Goal: Navigation & Orientation: Go to known website

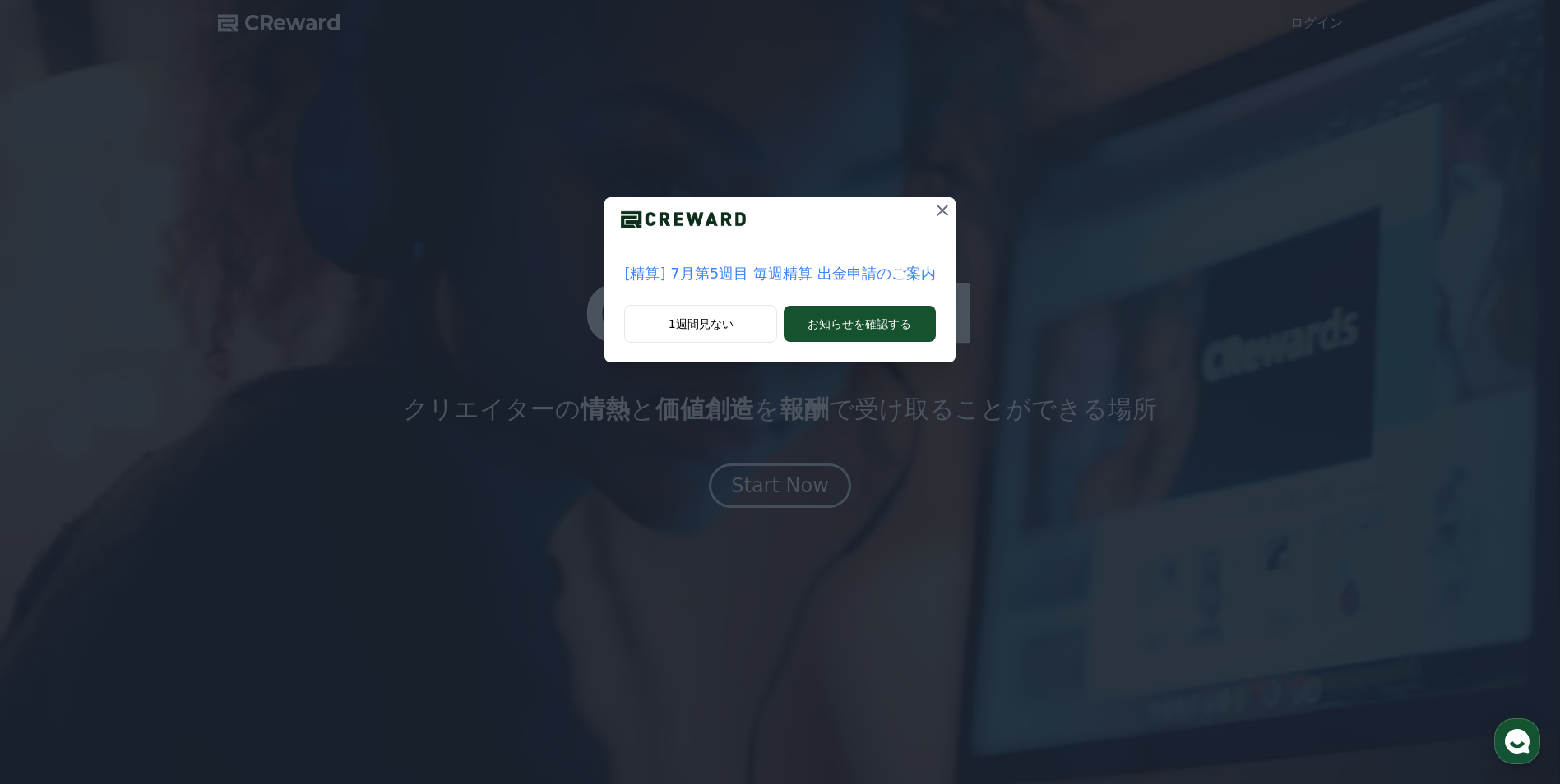
click at [935, 212] on icon at bounding box center [942, 210] width 19 height 19
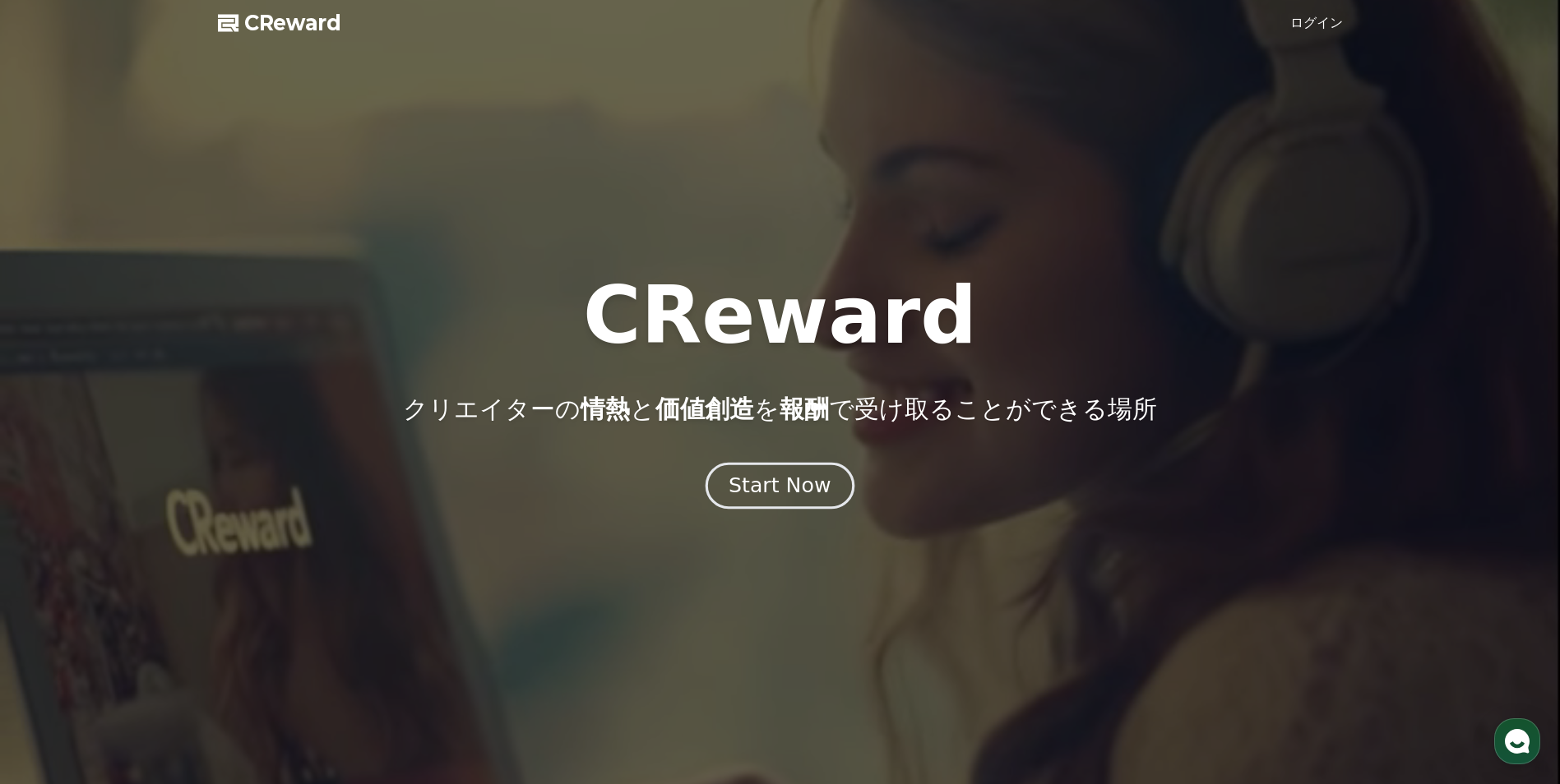
click at [802, 486] on div "Start Now" at bounding box center [779, 485] width 102 height 28
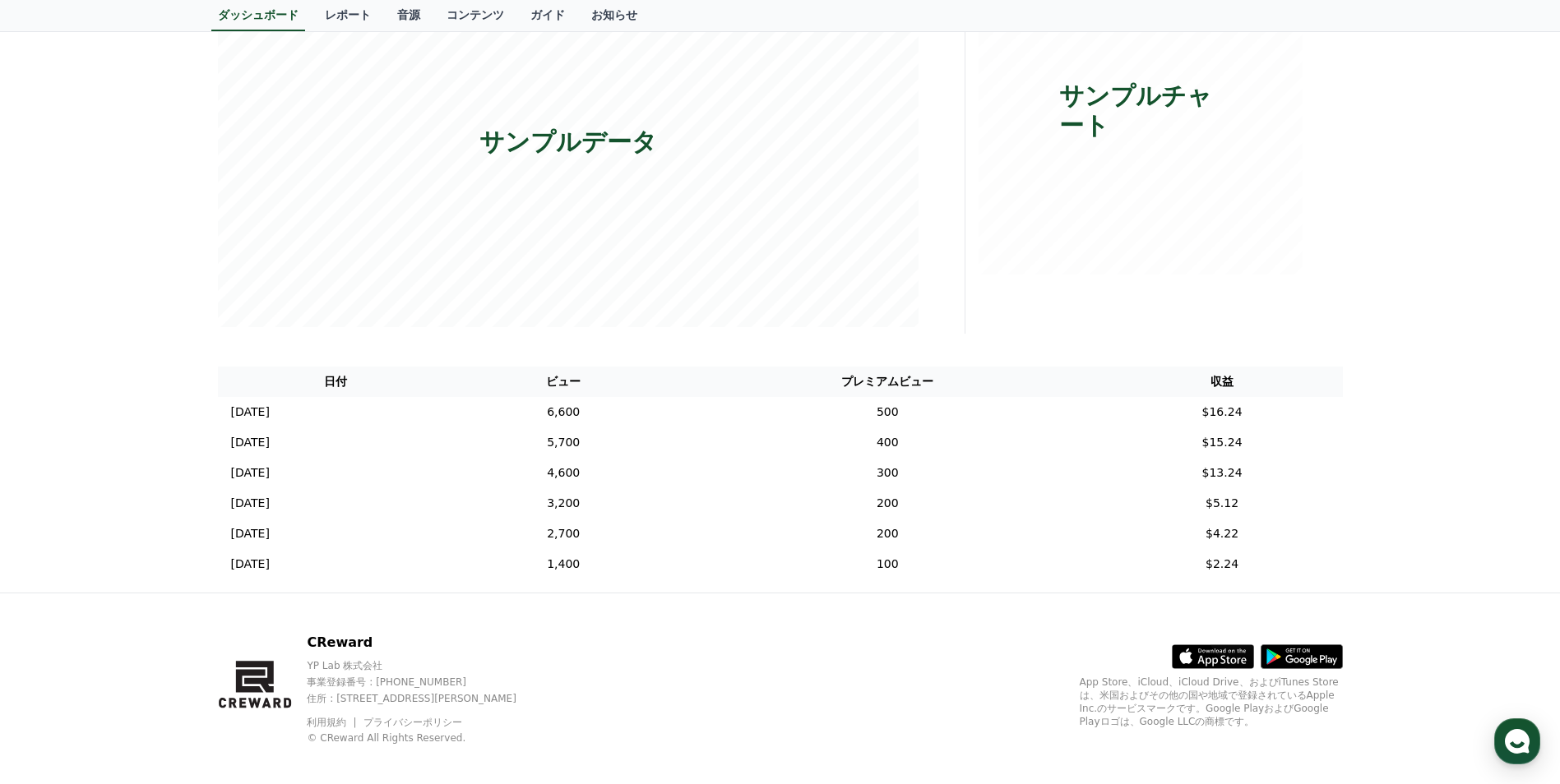
scroll to position [335, 0]
